Goal: Task Accomplishment & Management: Manage account settings

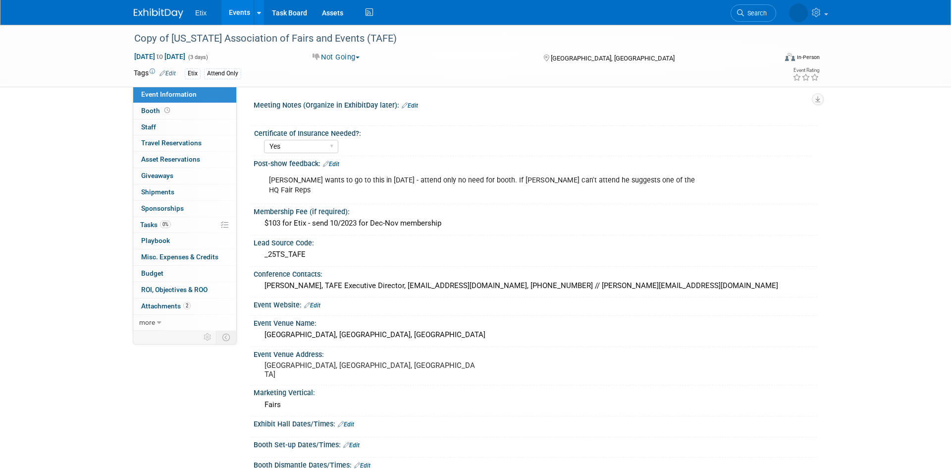
select select "Yes"
click at [199, 38] on div "Copy of Texas Association of Fairs and Events (TAFE)" at bounding box center [446, 39] width 631 height 18
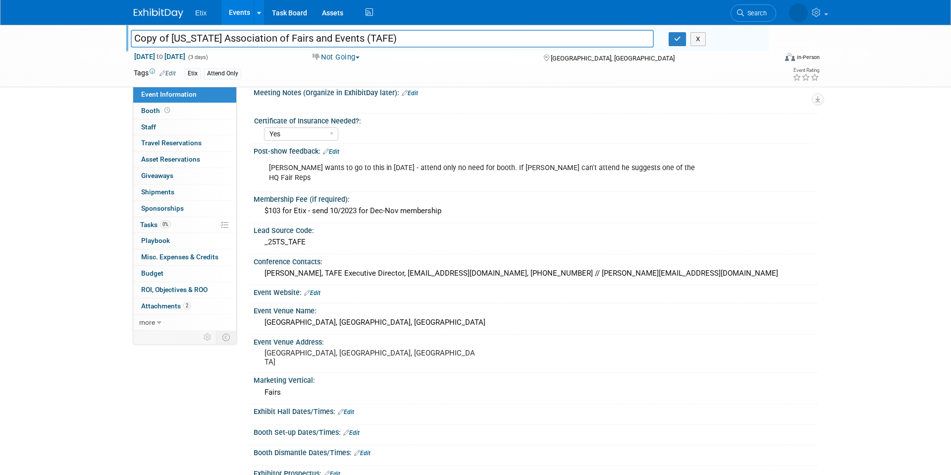
drag, startPoint x: 173, startPoint y: 40, endPoint x: 129, endPoint y: 39, distance: 44.1
click at [129, 39] on div "Copy of Texas Association of Fairs and Events (TAFE)" at bounding box center [392, 39] width 538 height 15
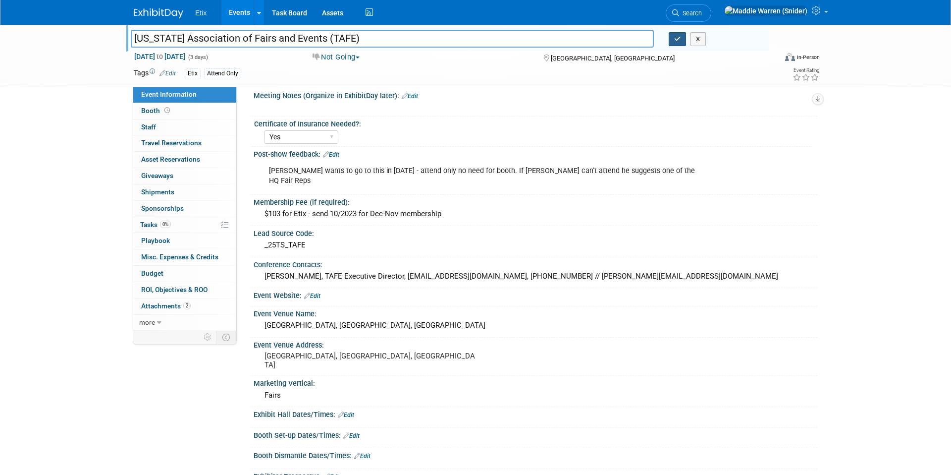
type input "[US_STATE] Association of Fairs and Events (TAFE)"
click at [677, 41] on icon "button" at bounding box center [677, 39] width 7 height 6
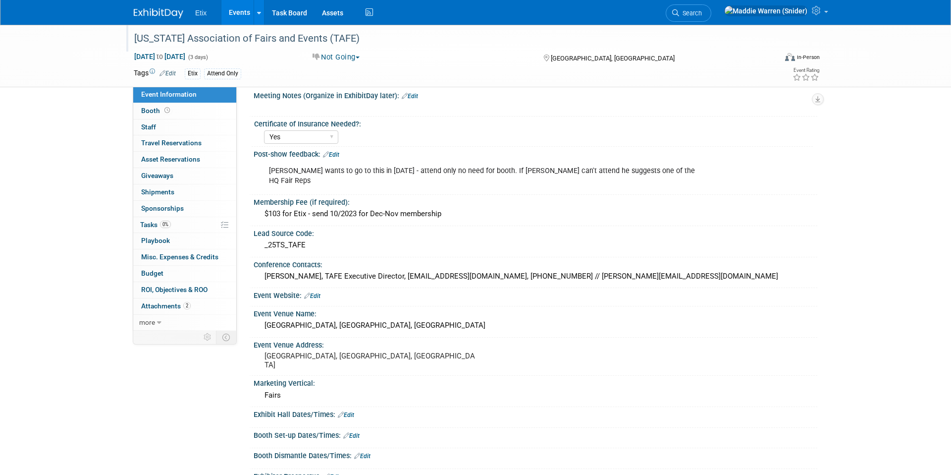
scroll to position [0, 0]
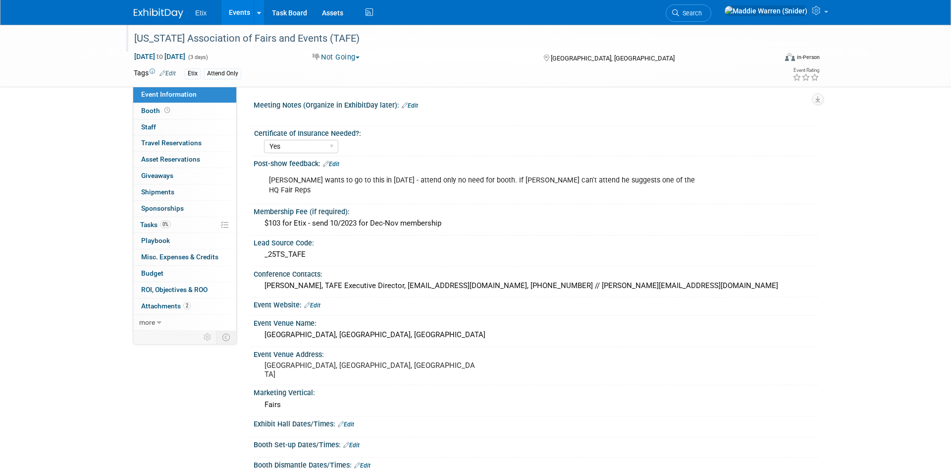
click at [152, 14] on img at bounding box center [159, 13] width 50 height 10
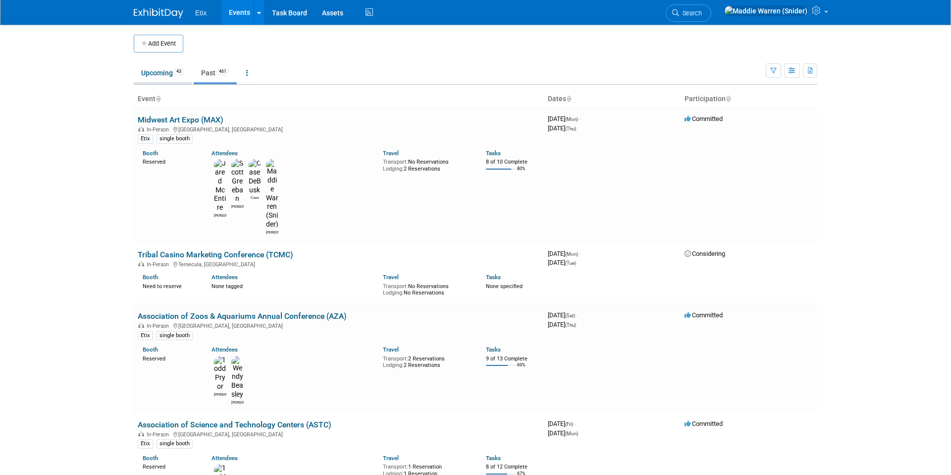
click at [161, 72] on link "Upcoming 43" at bounding box center [163, 72] width 58 height 19
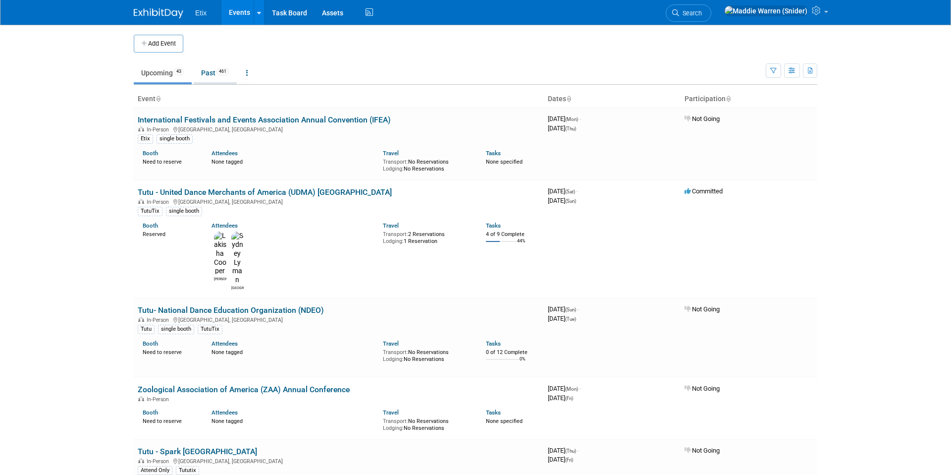
click at [219, 76] on link "Past 461" at bounding box center [215, 72] width 43 height 19
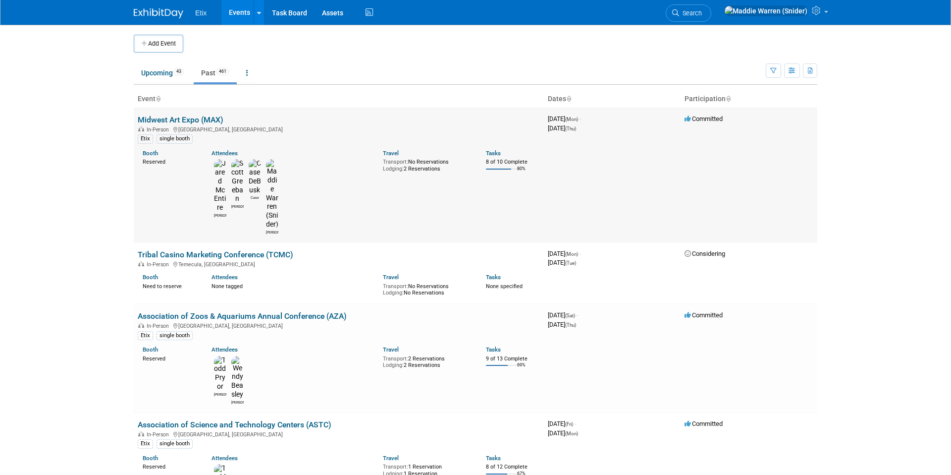
click at [227, 134] on div "Etix single booth" at bounding box center [339, 138] width 402 height 10
click at [207, 120] on link "Midwest Art Expo (MAX)" at bounding box center [181, 119] width 86 height 9
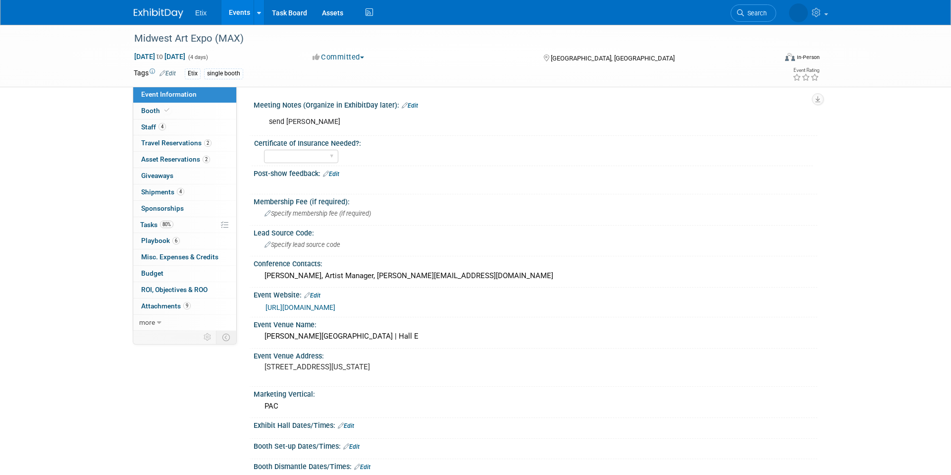
click at [152, 9] on img at bounding box center [159, 13] width 50 height 10
